Goal: Task Accomplishment & Management: Use online tool/utility

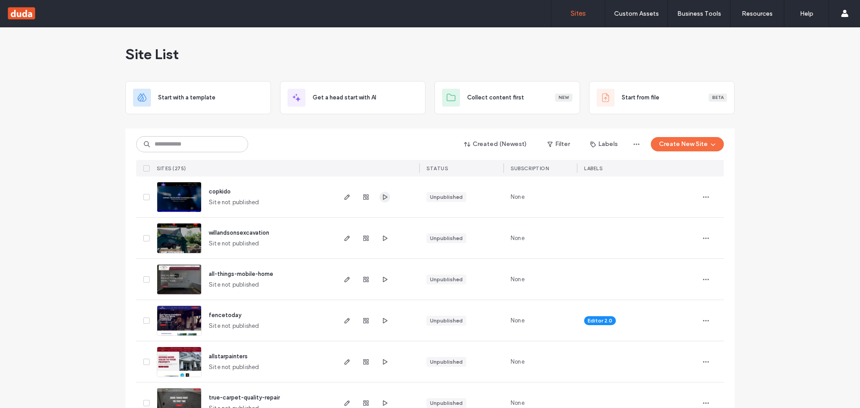
click at [379, 197] on span "button" at bounding box center [384, 197] width 11 height 11
click at [346, 323] on icon "button" at bounding box center [346, 320] width 7 height 7
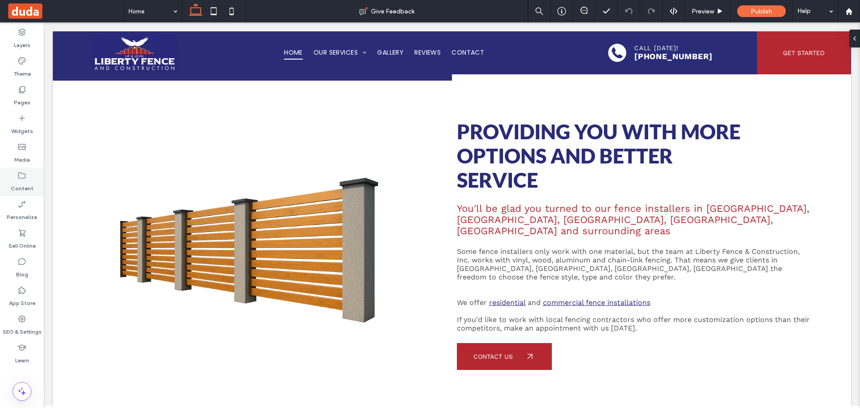
click at [23, 175] on icon at bounding box center [21, 175] width 9 height 9
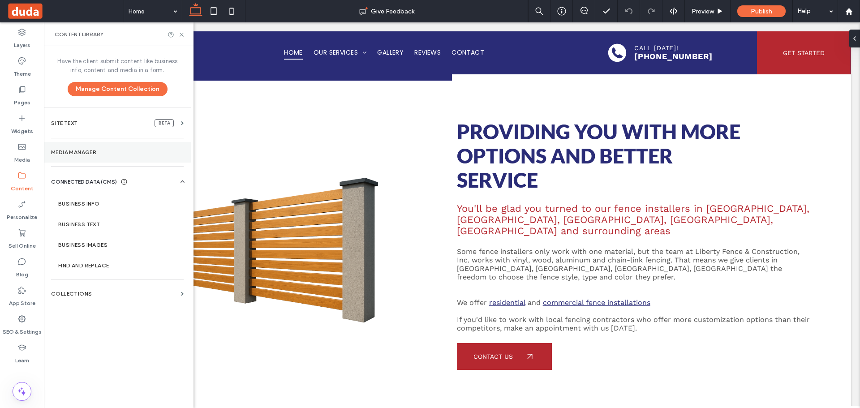
click at [86, 147] on section "Media Manager" at bounding box center [117, 152] width 147 height 21
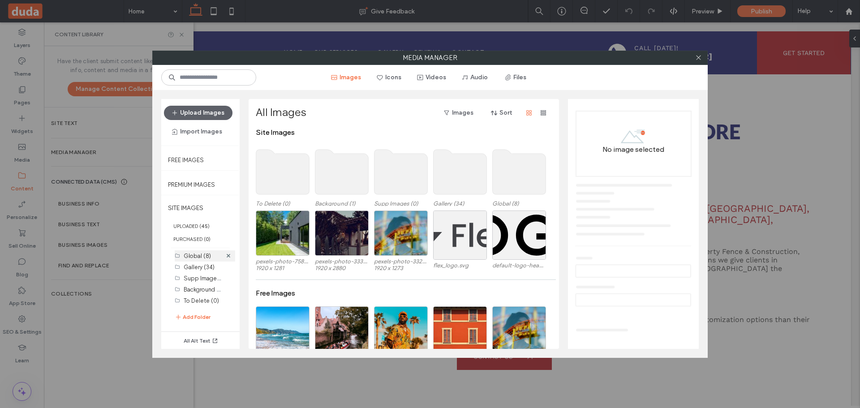
click at [198, 256] on label "Global (8)" at bounding box center [197, 256] width 27 height 7
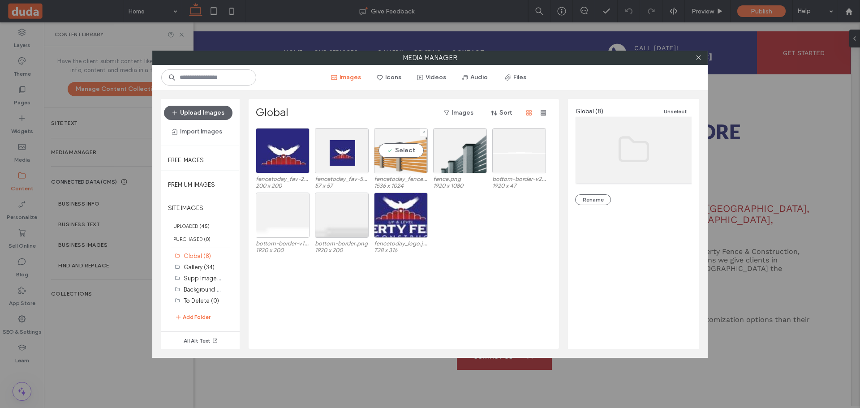
click at [389, 161] on div "Select" at bounding box center [401, 150] width 54 height 45
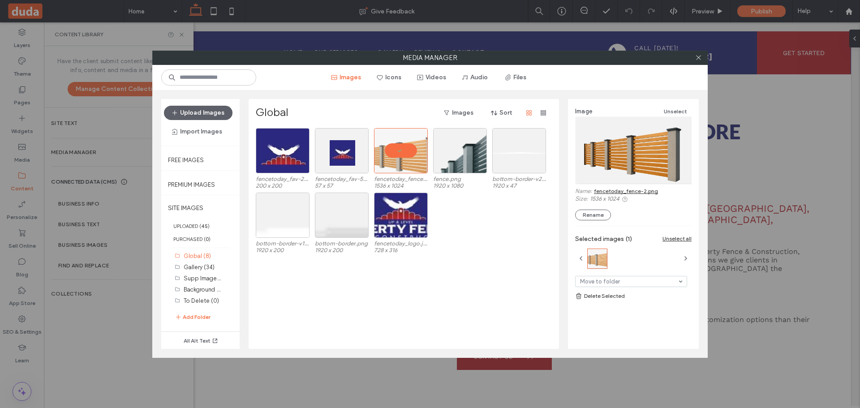
click at [599, 189] on link "fencetoday_fence-2.png" at bounding box center [626, 191] width 64 height 7
click at [452, 158] on div "Select" at bounding box center [460, 150] width 54 height 45
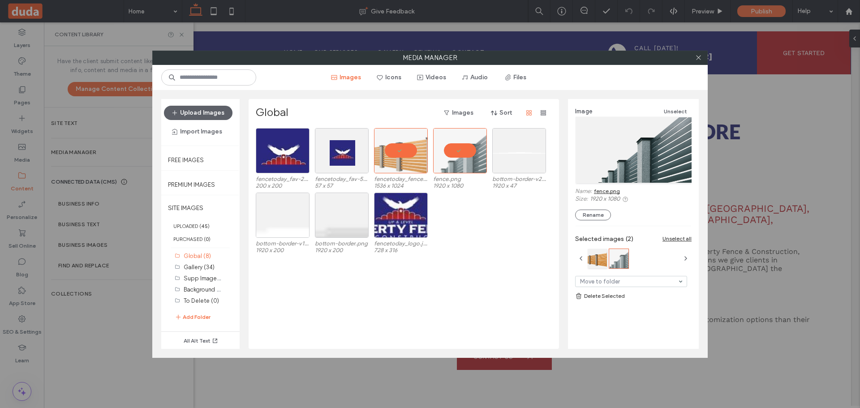
click at [611, 190] on link "fence.png" at bounding box center [607, 191] width 26 height 7
click at [699, 56] on icon at bounding box center [698, 57] width 7 height 7
